Goal: Feedback & Contribution: Contribute content

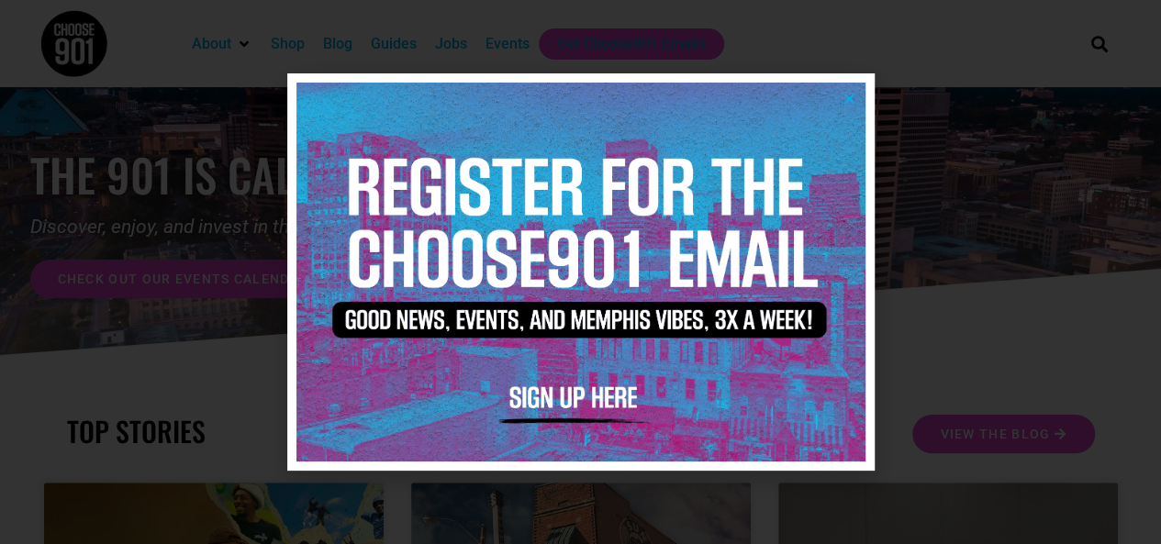
click at [854, 96] on icon "Close" at bounding box center [850, 99] width 14 height 14
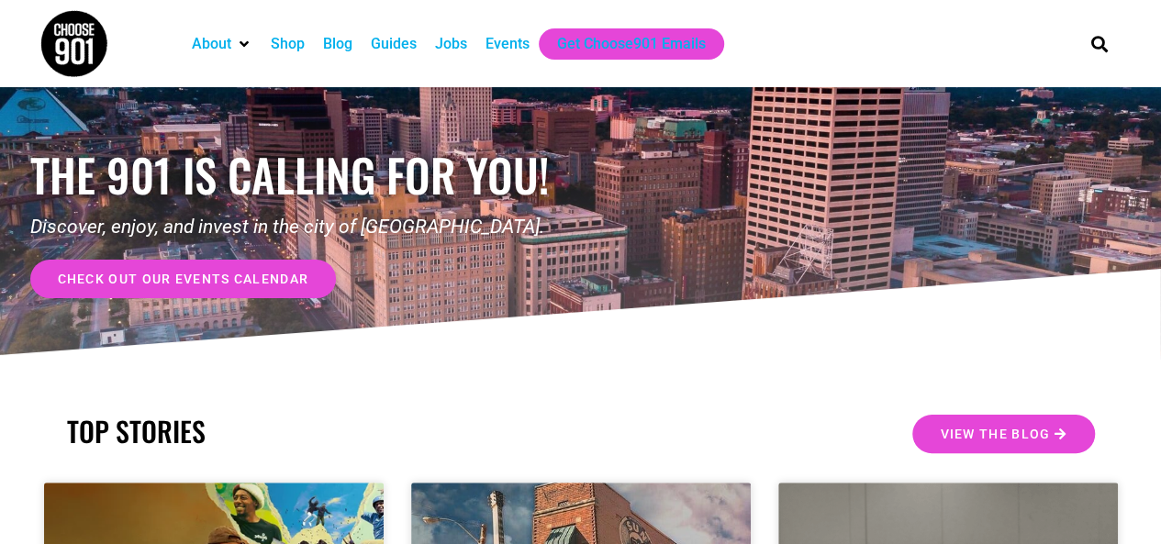
click at [289, 277] on span "check out our events calendar" at bounding box center [184, 279] width 252 height 13
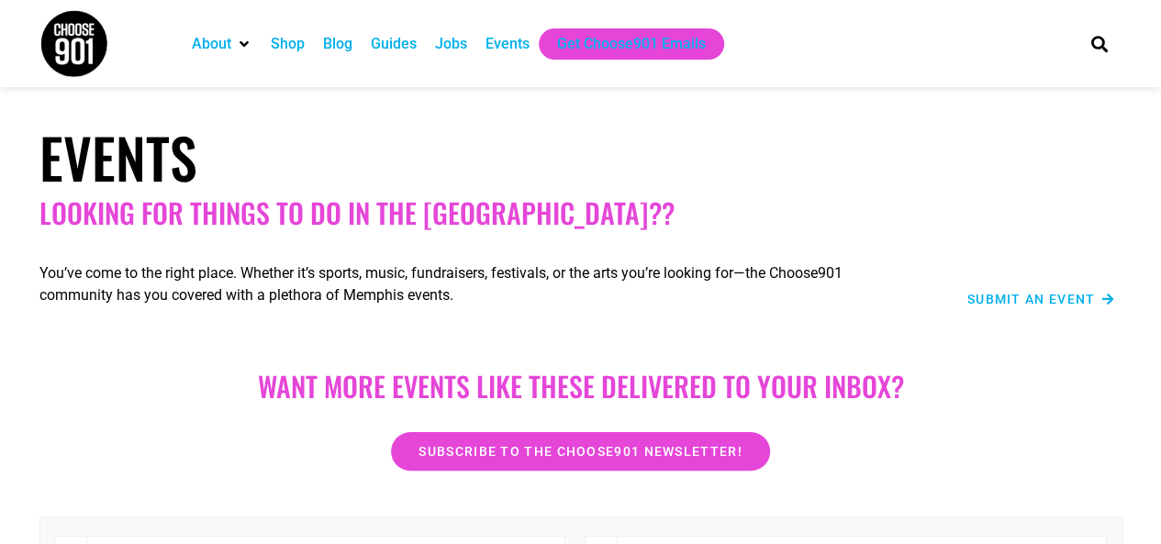
click at [1037, 302] on span "Submit an Event" at bounding box center [1032, 299] width 129 height 13
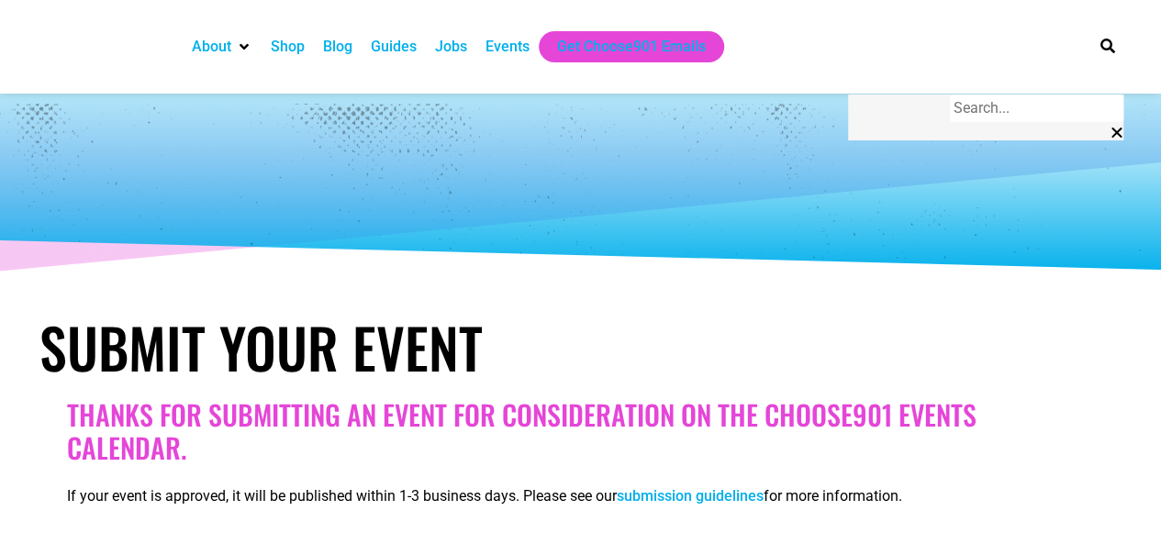
select select
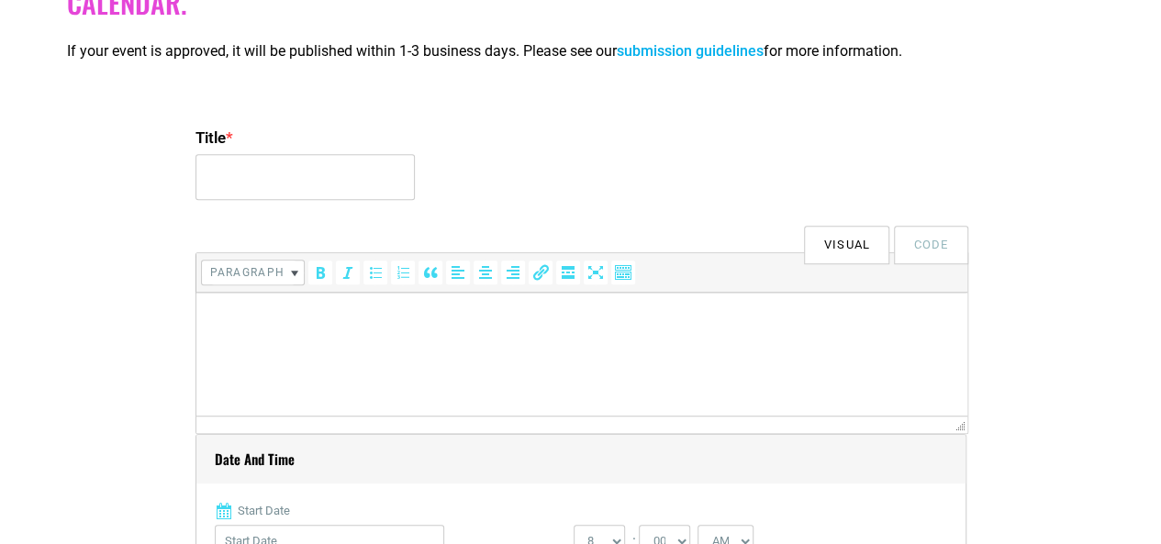
scroll to position [422, 0]
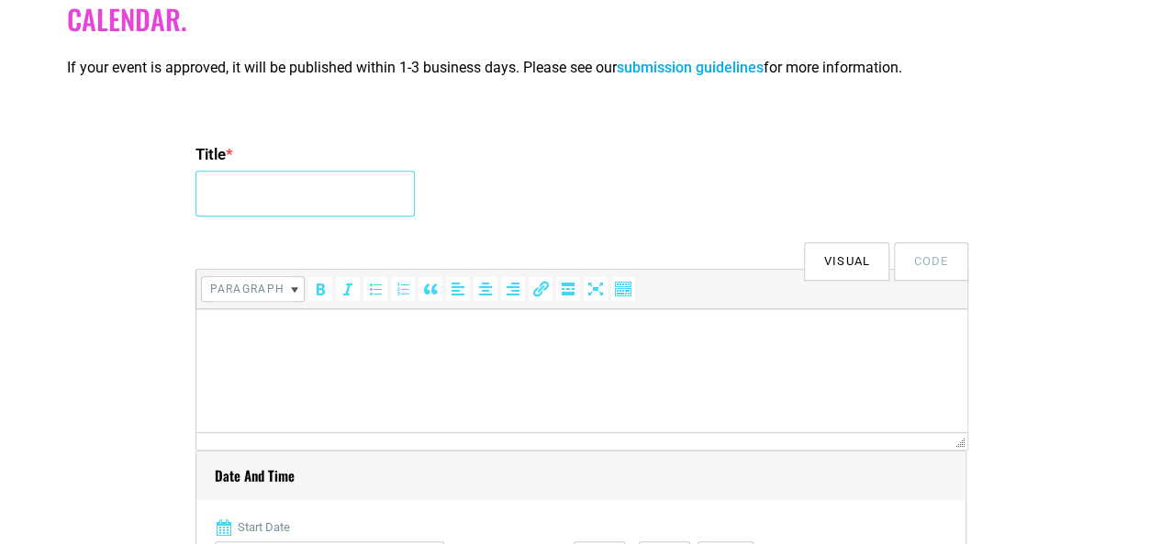
click at [339, 185] on input "Title *" at bounding box center [305, 194] width 219 height 46
click at [340, 195] on input "Cordelia's Market Trivia" at bounding box center [305, 194] width 219 height 46
drag, startPoint x: 382, startPoint y: 203, endPoint x: 342, endPoint y: 196, distance: 40.2
click at [342, 196] on input "Cordelia's Market FREE Trivia" at bounding box center [305, 194] width 219 height 46
type input "Cordelia's Market Trivia"
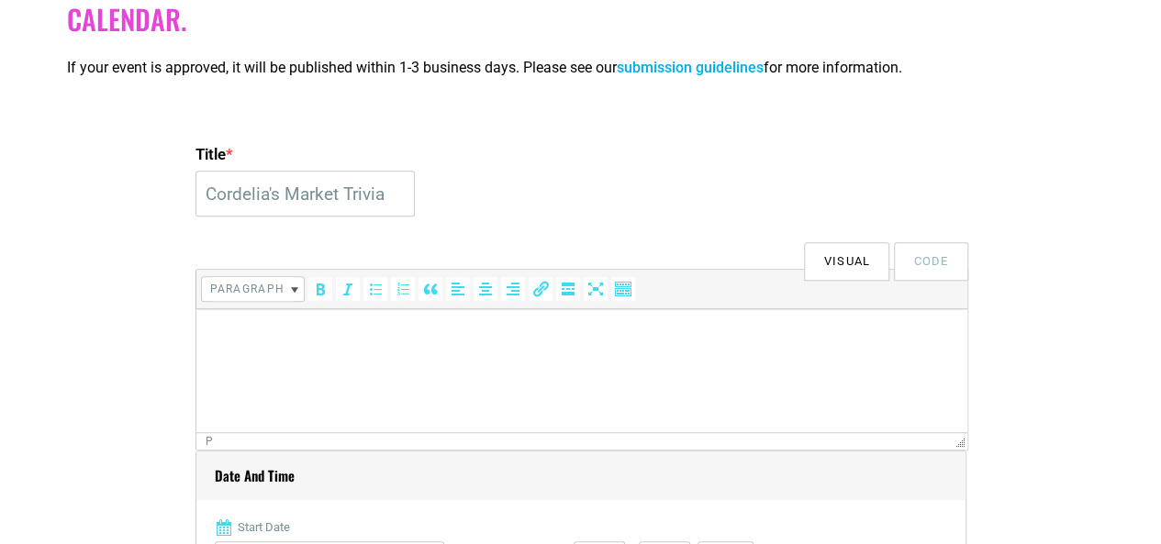
click at [371, 341] on p at bounding box center [581, 335] width 753 height 22
drag, startPoint x: 464, startPoint y: 353, endPoint x: 198, endPoint y: 341, distance: 265.5
click at [198, 341] on html "https://static1.squarespace.com/static/5b638508b98a781db616ff12/t/68bee1bcdccaa…" at bounding box center [581, 334] width 771 height 51
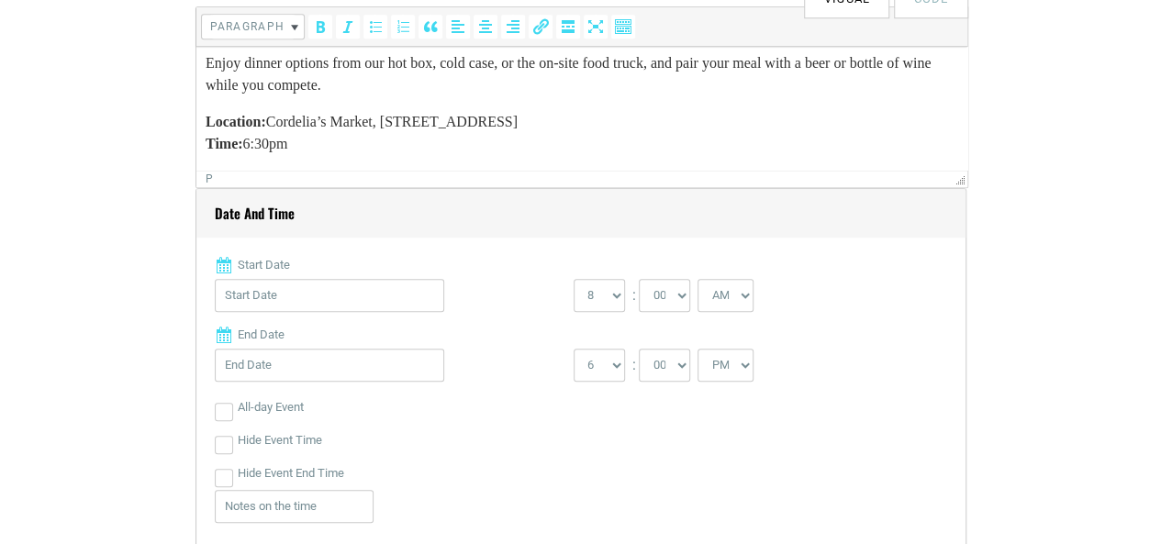
scroll to position [734, 0]
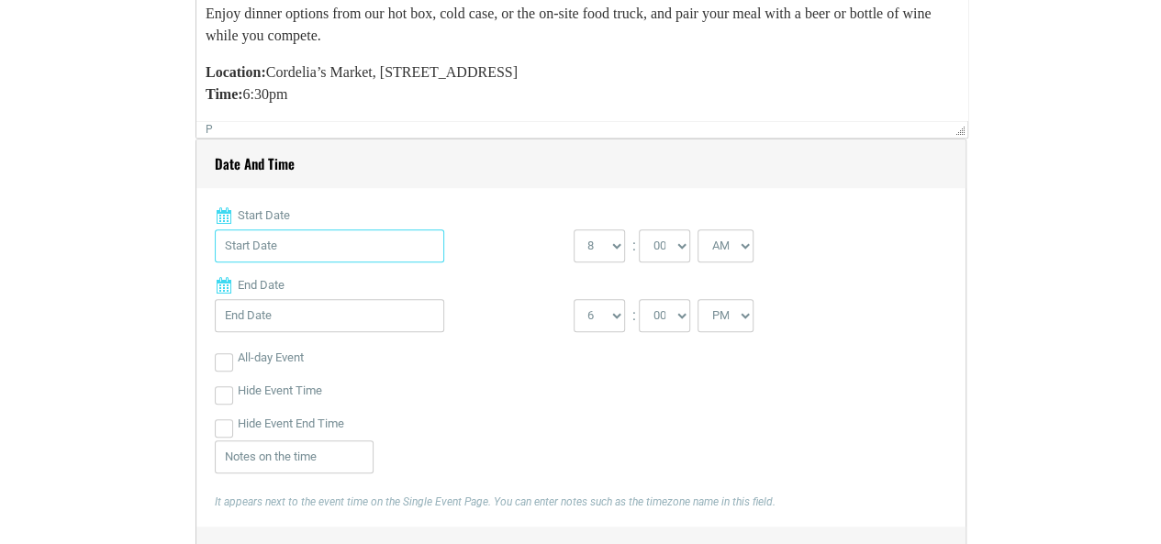
click at [327, 247] on input "Start Date" at bounding box center [329, 245] width 229 height 33
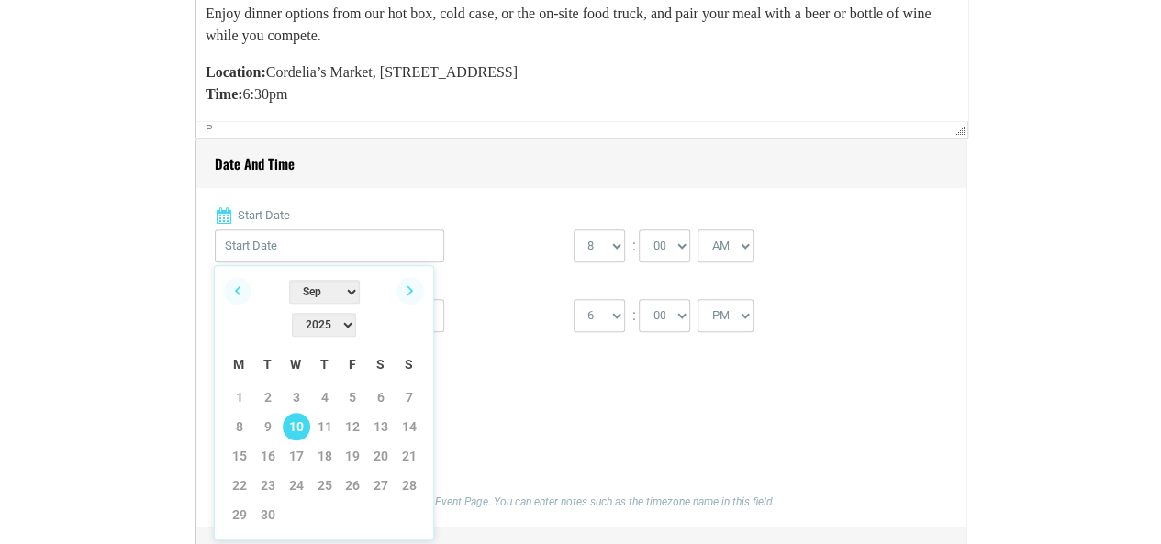
click at [294, 413] on link "10" at bounding box center [297, 427] width 28 height 28
type input "09/10/2025"
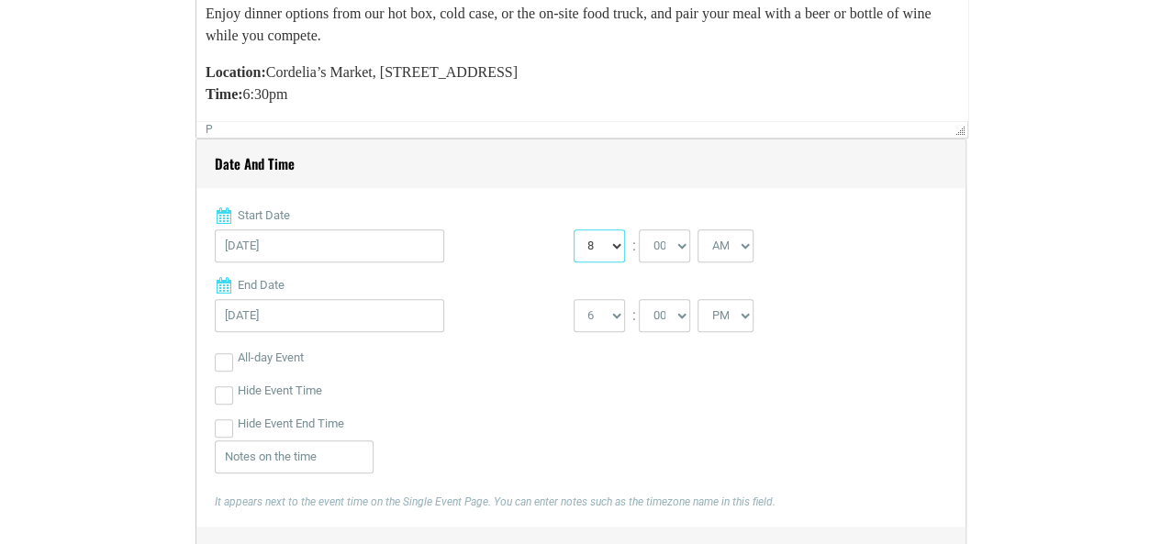
click at [612, 245] on select "0 1 2 3 4 5 6 7 8 9 10 11 12" at bounding box center [599, 245] width 51 height 33
select select "6"
click at [574, 229] on select "0 1 2 3 4 5 6 7 8 9 10 11 12" at bounding box center [599, 245] width 51 height 33
click at [673, 247] on select "00 05 10 15 20 25 30 35 40 45 50 55" at bounding box center [664, 245] width 51 height 33
select select "30"
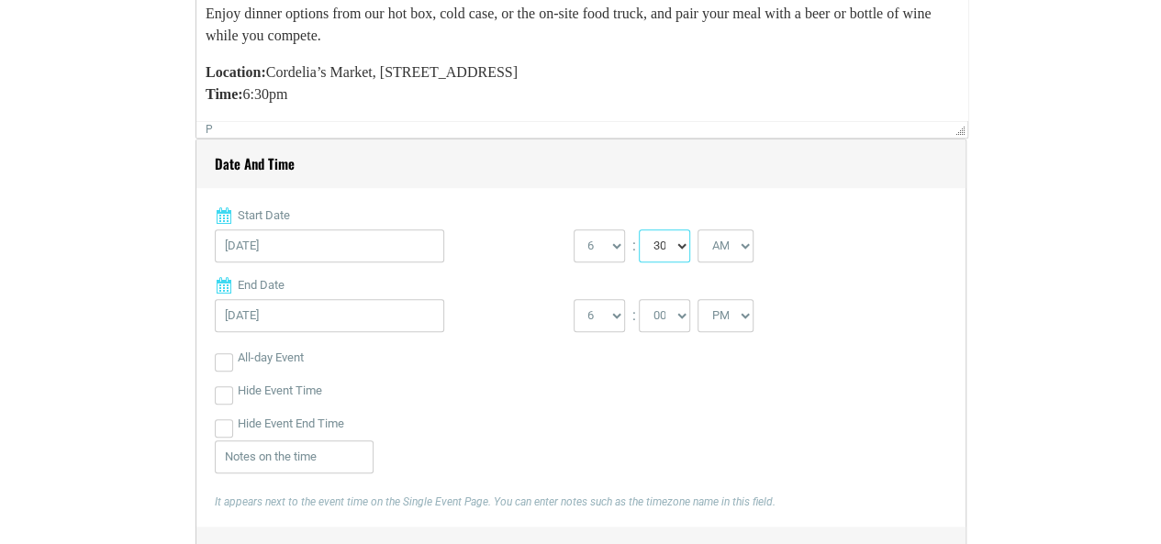
click at [639, 229] on select "00 05 10 15 20 25 30 35 40 45 50 55" at bounding box center [664, 245] width 51 height 33
click at [744, 246] on select "AM PM" at bounding box center [726, 245] width 56 height 33
select select "PM"
click at [698, 229] on select "AM PM" at bounding box center [726, 245] width 56 height 33
click at [611, 310] on select "1 2 3 4 5 6 7 8 9 10 11 12" at bounding box center [599, 315] width 51 height 33
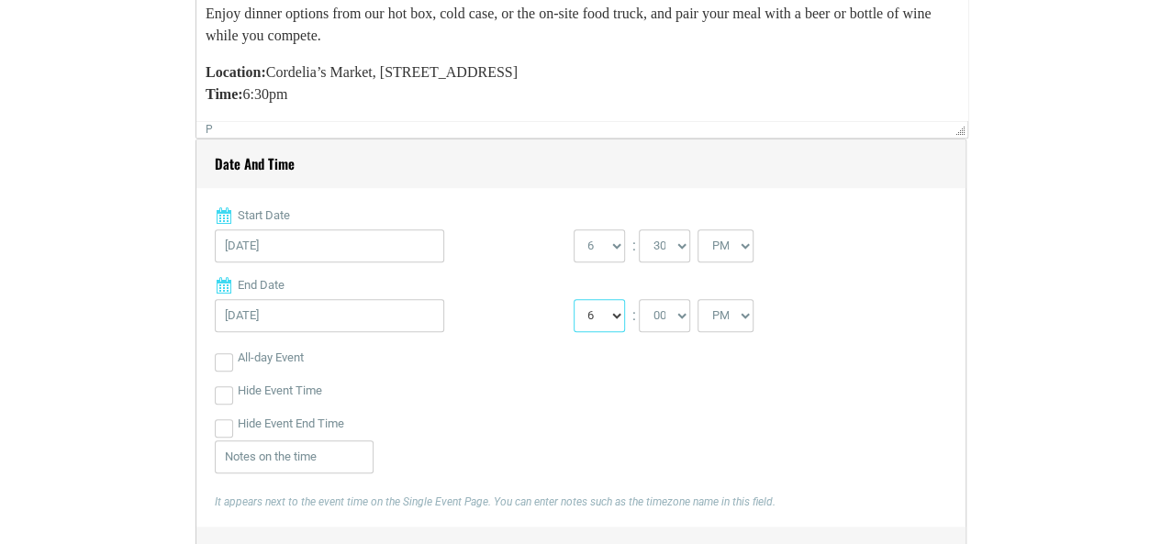
select select "8"
click at [574, 299] on select "1 2 3 4 5 6 7 8 9 10 11 12" at bounding box center [599, 315] width 51 height 33
click at [675, 319] on select "00 05 10 15 20 25 30 35 40 45 50 55" at bounding box center [664, 315] width 51 height 33
select select "30"
click at [639, 299] on select "00 05 10 15 20 25 30 35 40 45 50 55" at bounding box center [664, 315] width 51 height 33
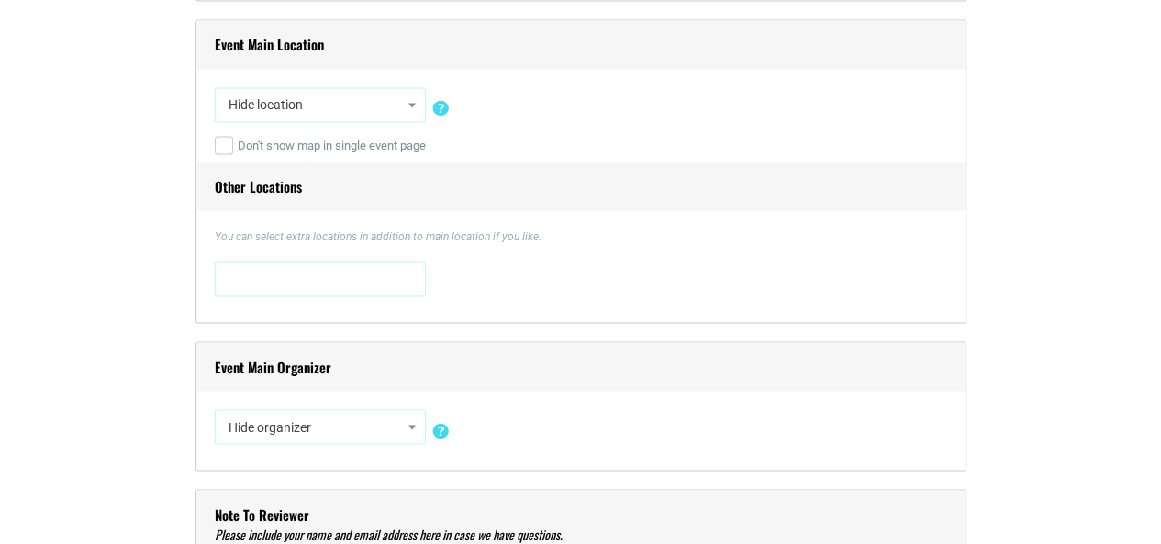
scroll to position [1384, 0]
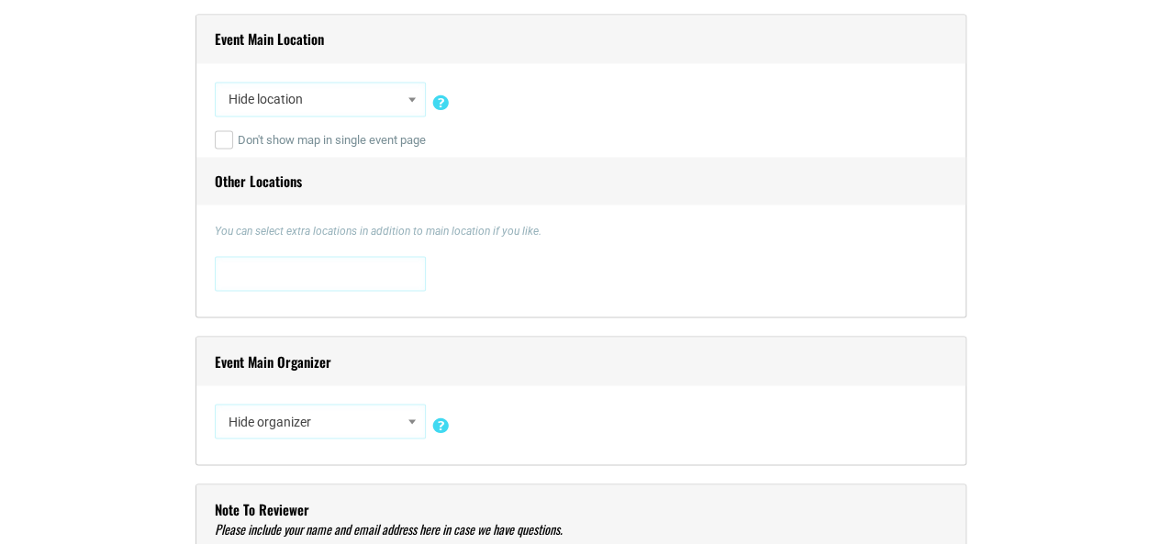
click at [316, 103] on span "Hide location" at bounding box center [320, 99] width 198 height 33
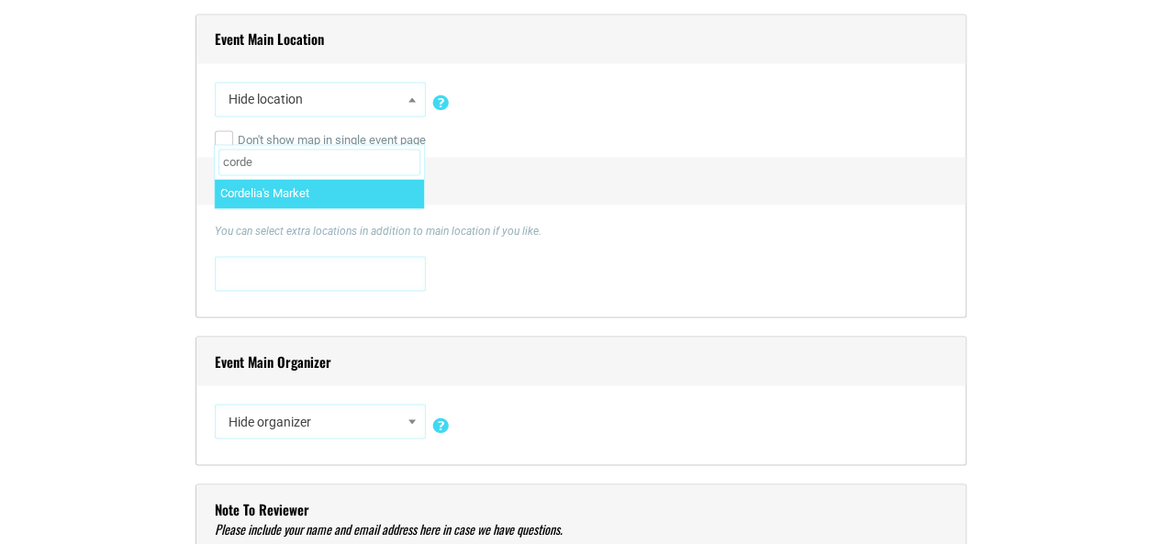
type input "corde"
select select "2925"
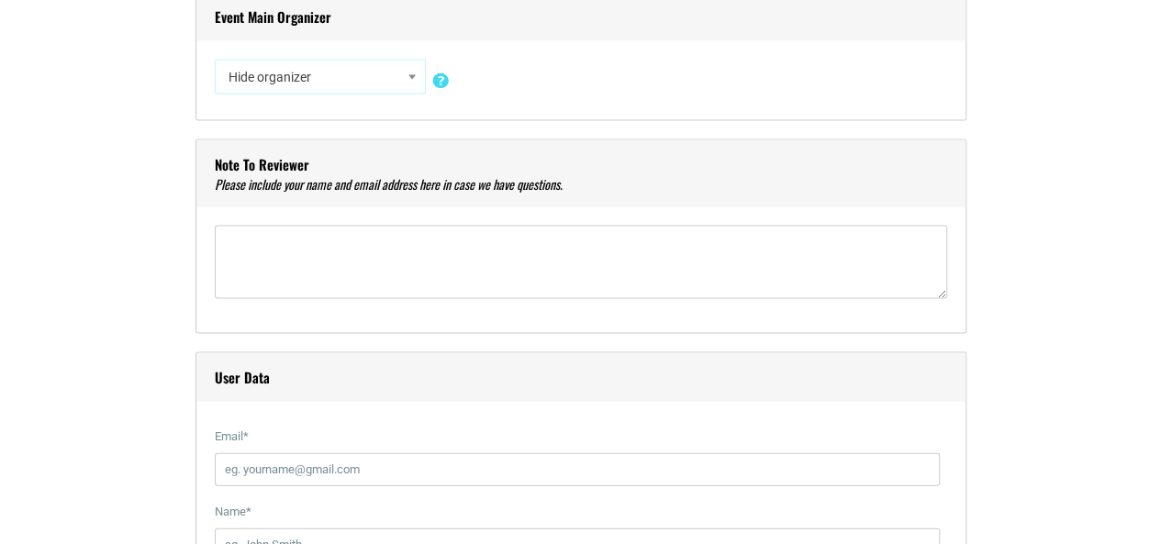
scroll to position [1735, 0]
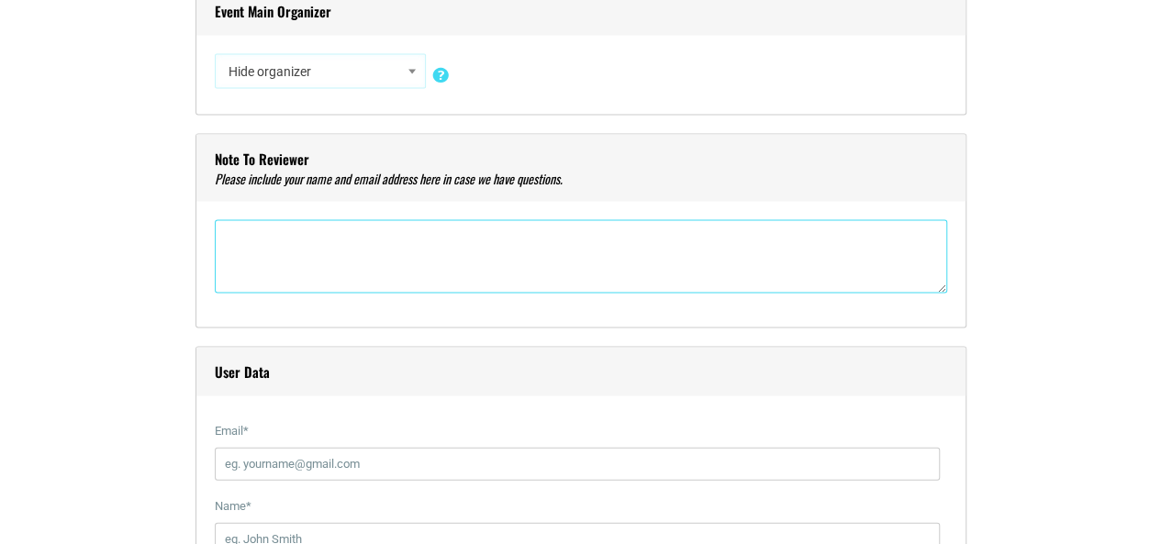
click at [587, 241] on textarea"] at bounding box center [581, 255] width 733 height 73
type textarea"] "Ranise Coppens ranise@cordeliasmarket.com"
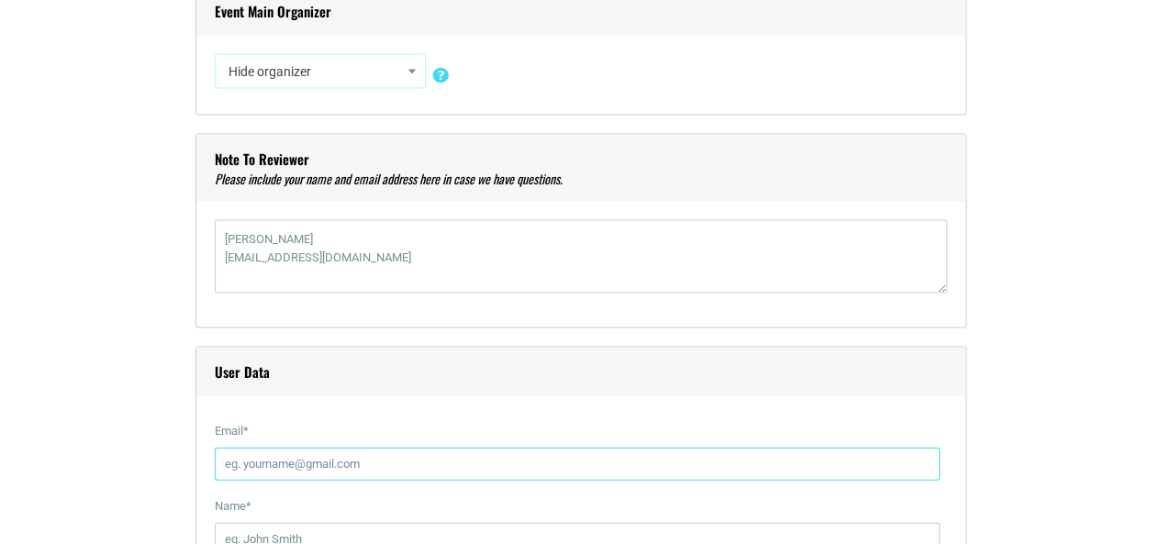
click at [499, 463] on input "Email *" at bounding box center [577, 463] width 725 height 33
type input "ranise@cordeliasmarket.com"
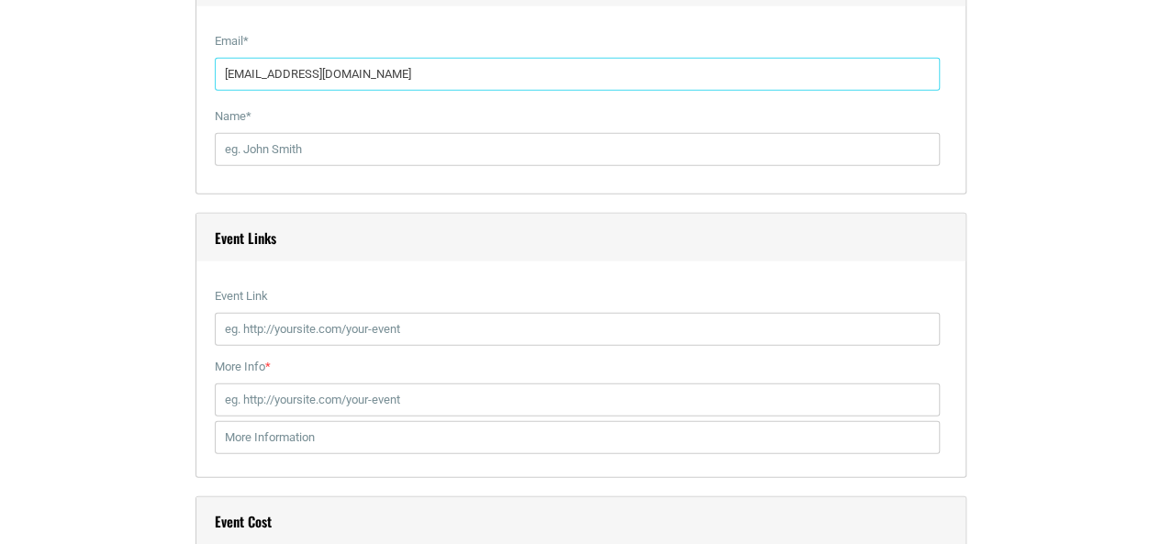
scroll to position [2130, 0]
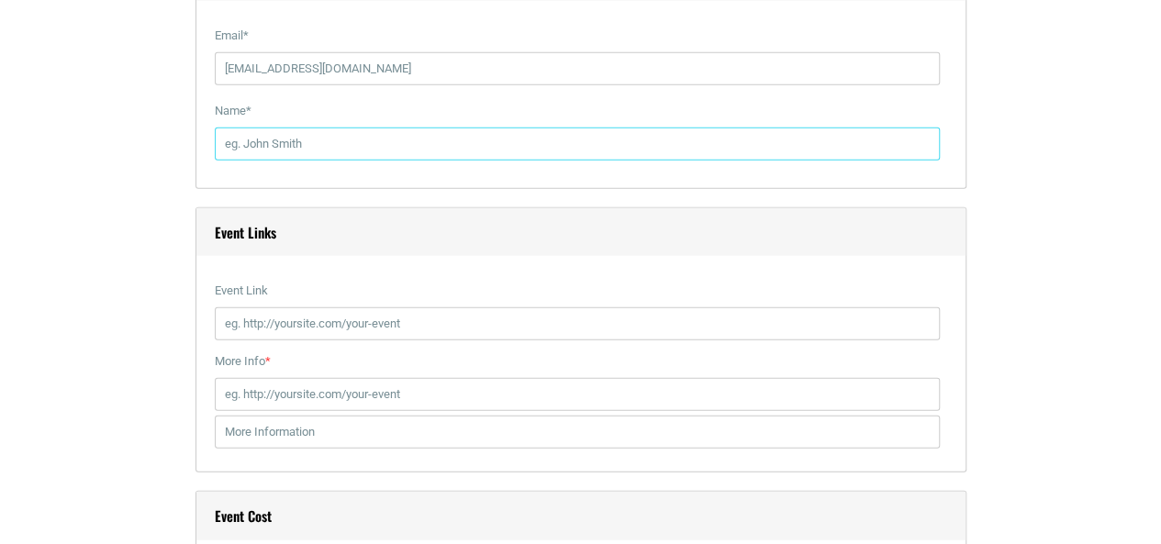
click at [810, 148] on input "Name *" at bounding box center [577, 144] width 725 height 33
type input "Ranise Coppens"
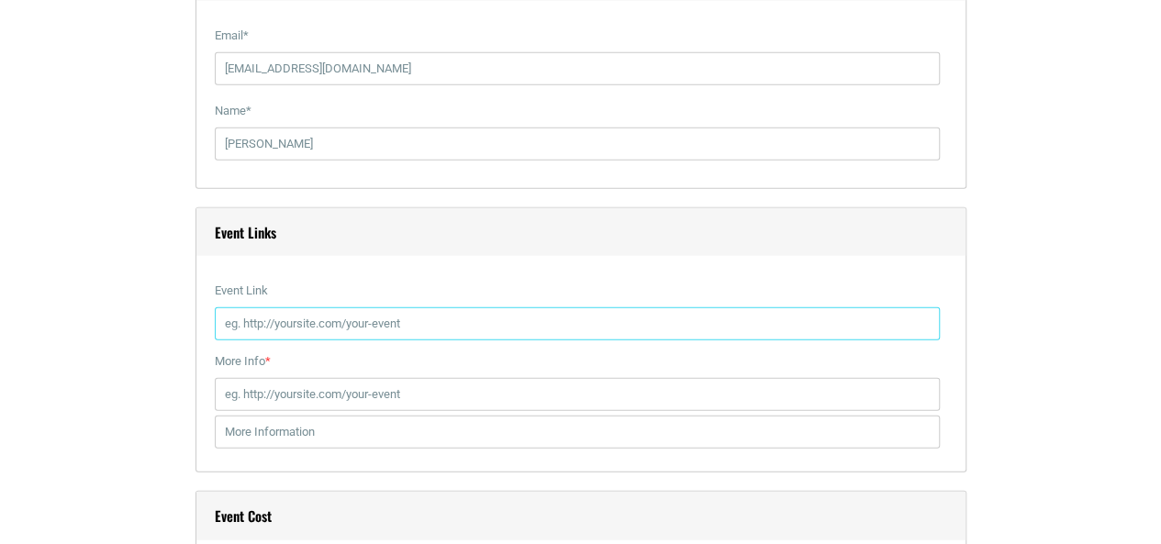
click at [383, 327] on input "Event Link" at bounding box center [577, 324] width 725 height 33
type input "https://cordeliasmarket.com/cordelias-blog"
click at [376, 398] on input "More Info *" at bounding box center [577, 394] width 725 height 33
type input "www.cordeliasmarket.com"
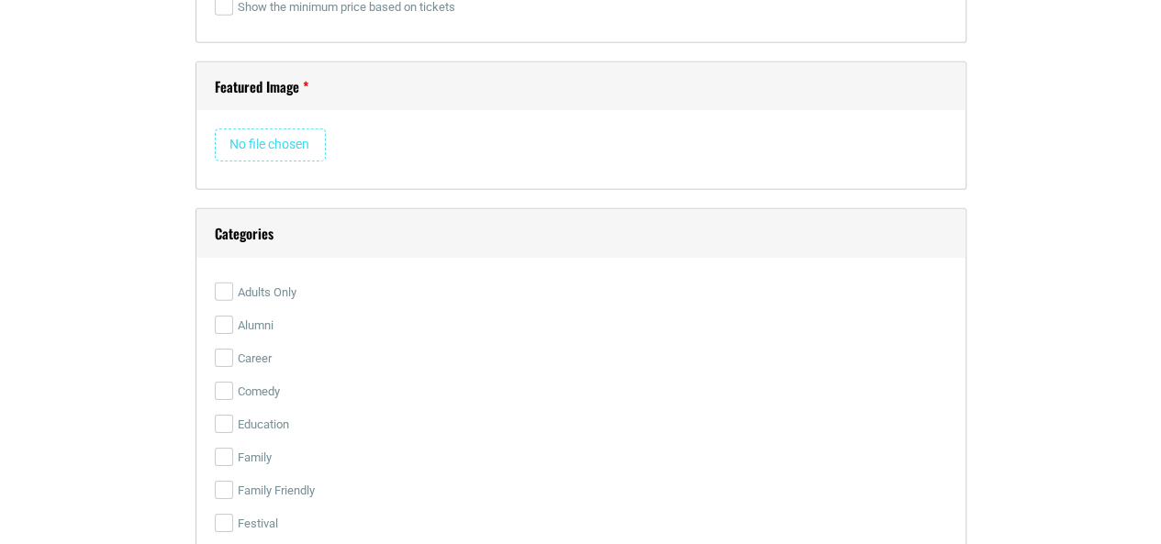
scroll to position [2746, 0]
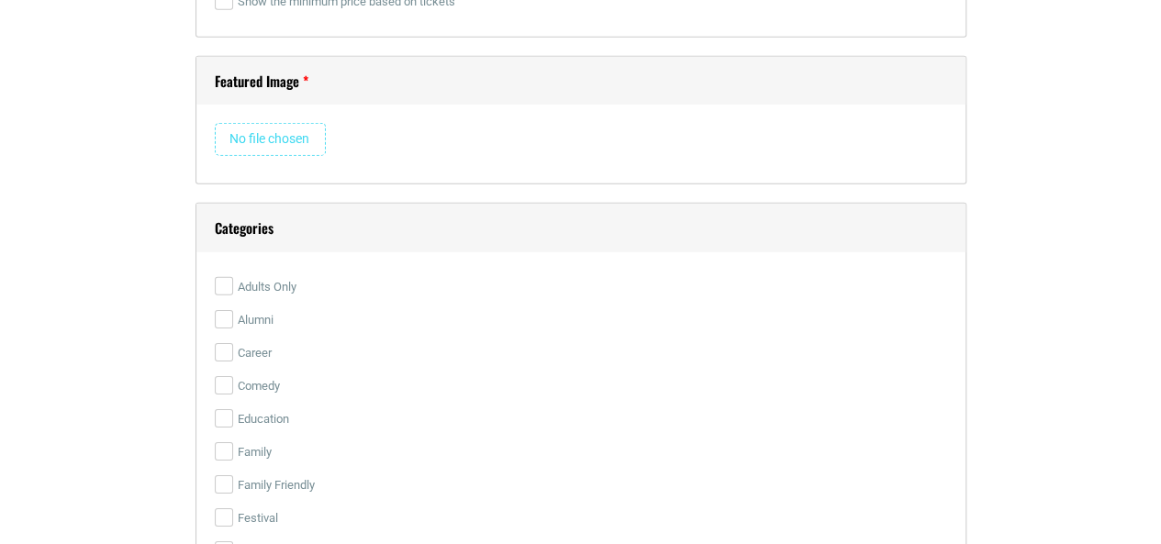
click at [296, 129] on input "file" at bounding box center [270, 139] width 111 height 33
type input "C:\fakepath\September Trivia.png"
click at [227, 414] on input "Education" at bounding box center [224, 418] width 18 height 18
checkbox input "true"
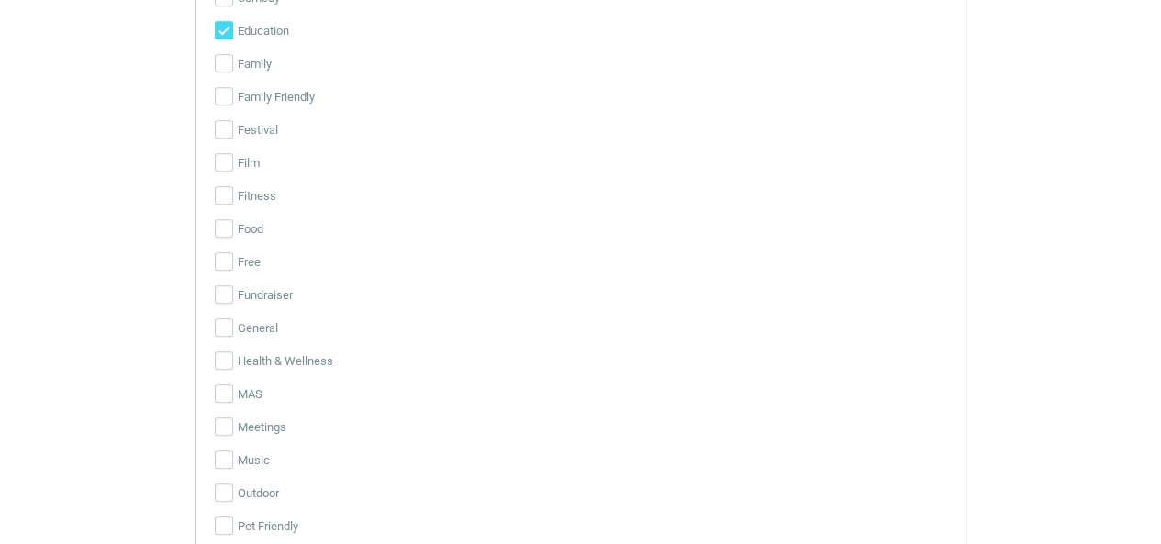
scroll to position [4102, 0]
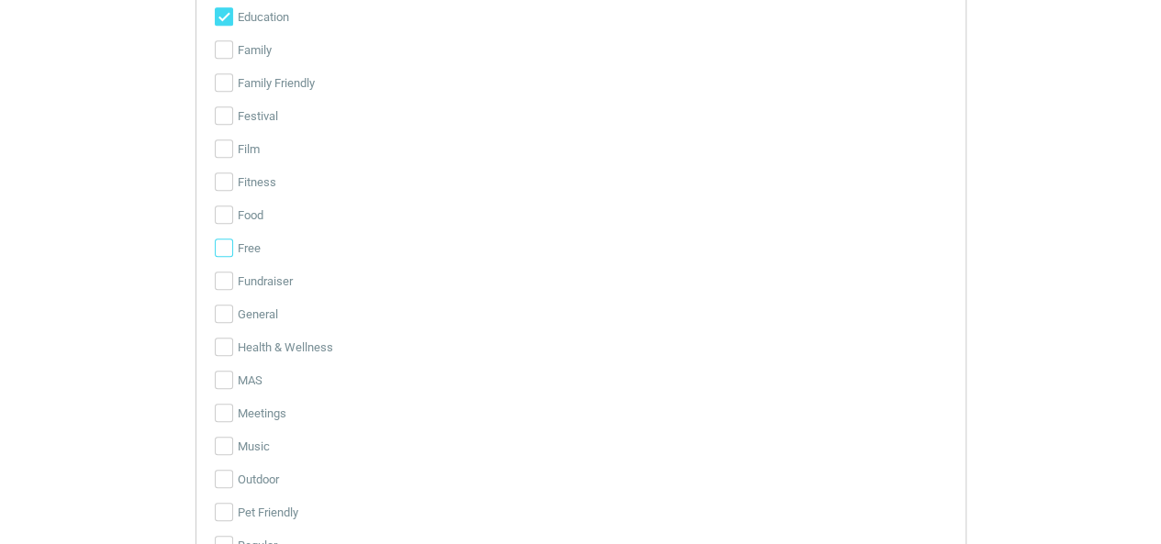
click at [226, 251] on input "Free" at bounding box center [224, 248] width 18 height 18
checkbox input "true"
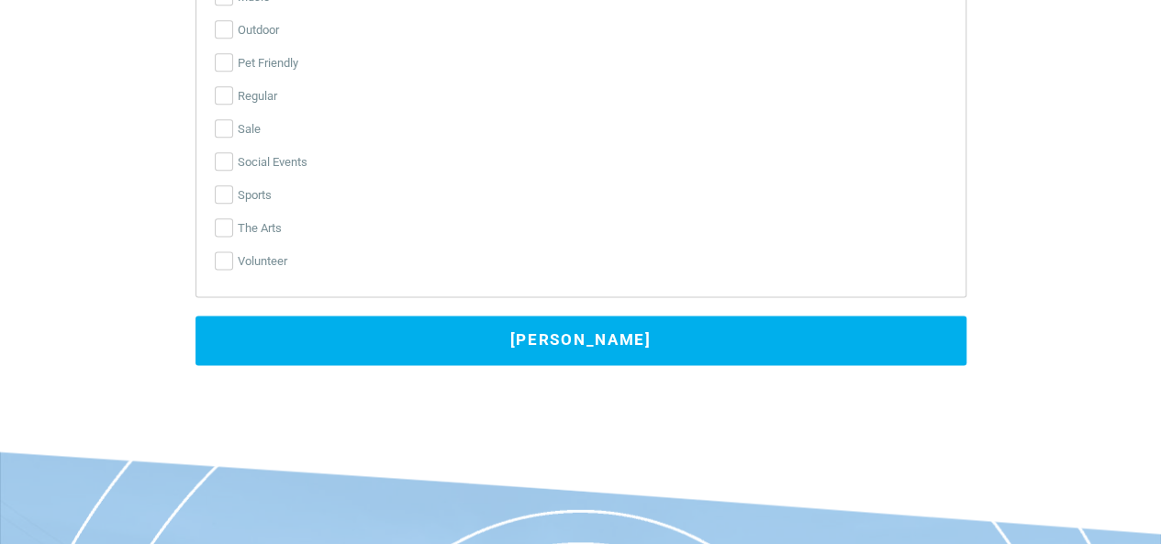
scroll to position [4572, 0]
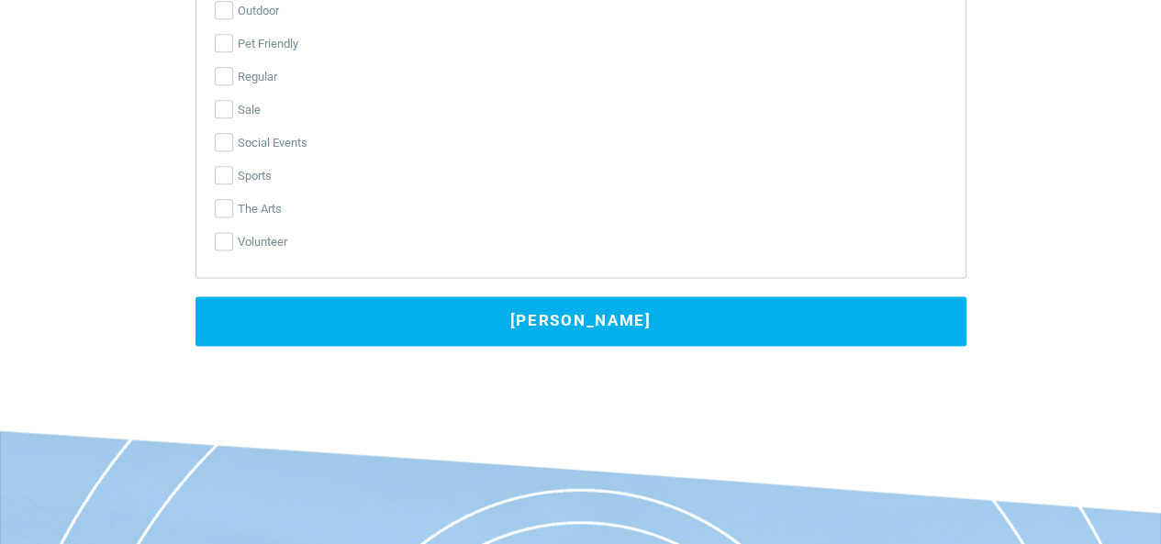
click at [754, 323] on button "Submit Event" at bounding box center [581, 322] width 771 height 50
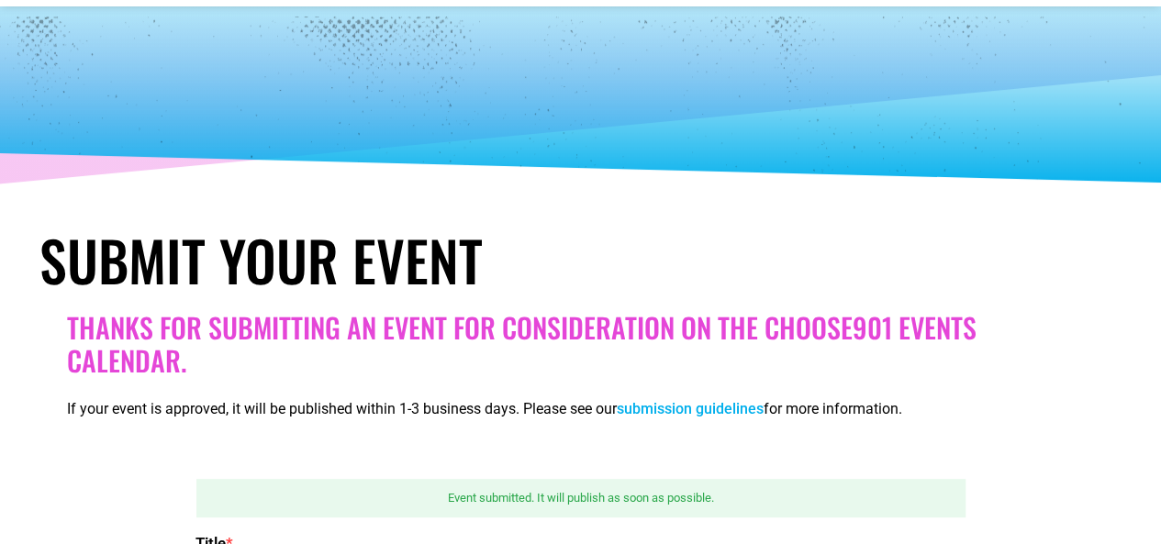
scroll to position [53, 0]
